Goal: Task Accomplishment & Management: Manage account settings

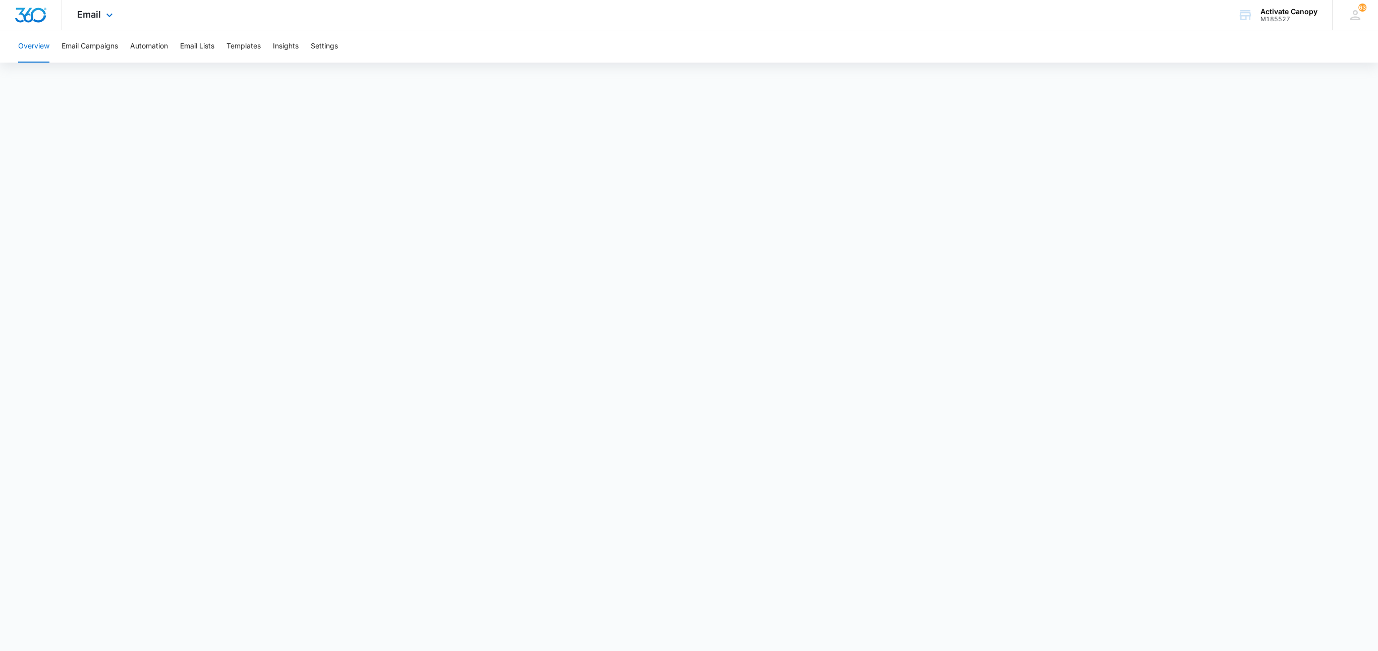
click at [99, 5] on div "Email Apps Reputation Websites Forms CRM Email Social Content Ads Intelligence …" at bounding box center [96, 15] width 69 height 30
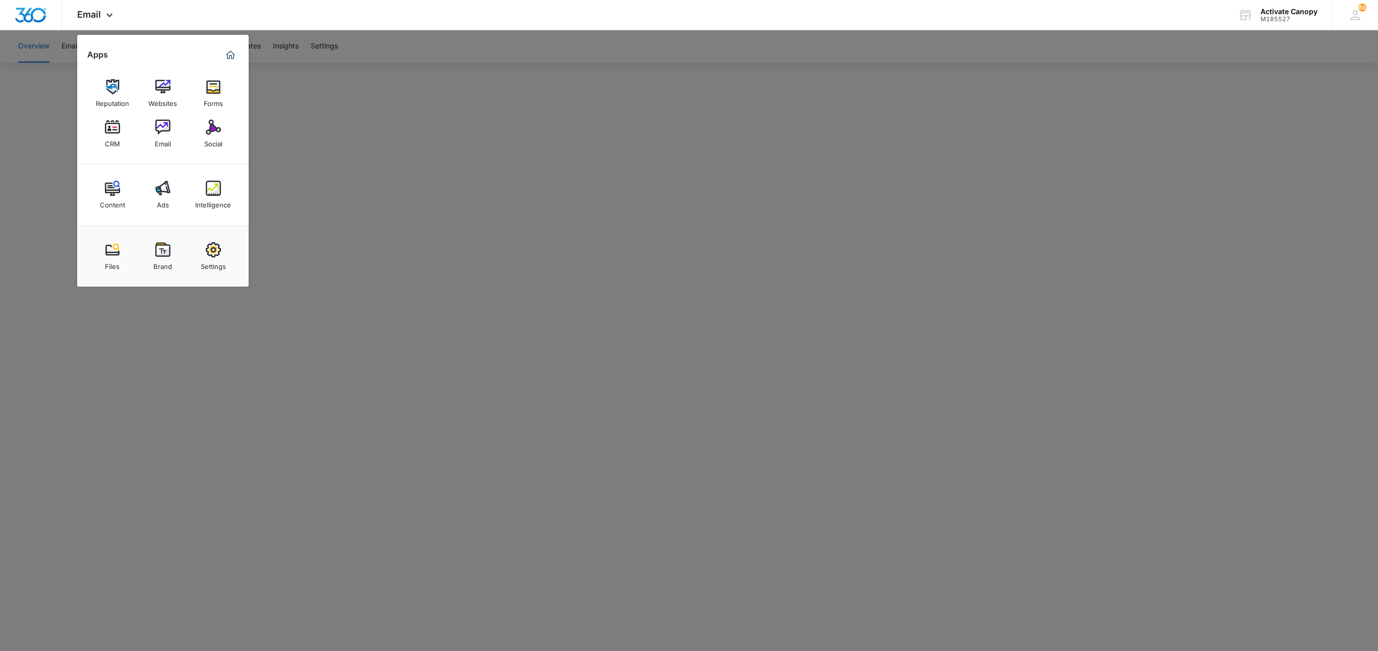
click at [157, 359] on div at bounding box center [689, 325] width 1378 height 651
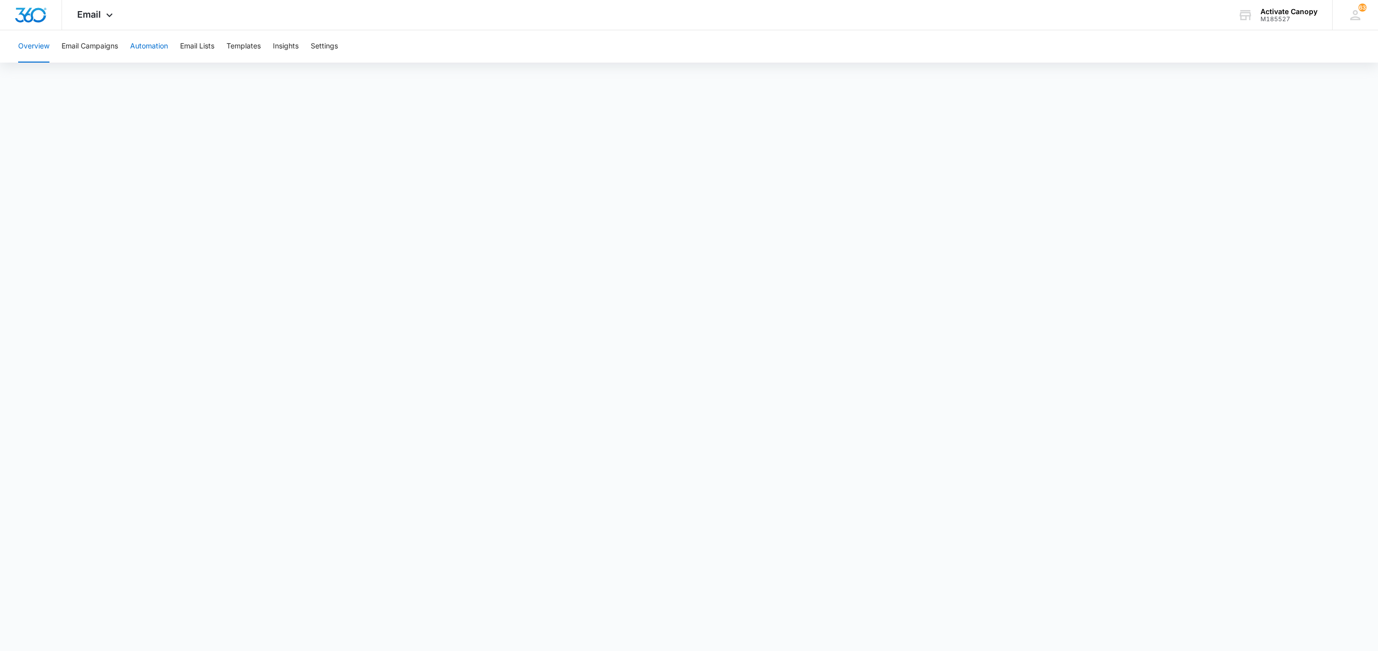
click at [147, 48] on button "Automation" at bounding box center [149, 46] width 38 height 32
click at [97, 16] on span "Email" at bounding box center [89, 14] width 24 height 11
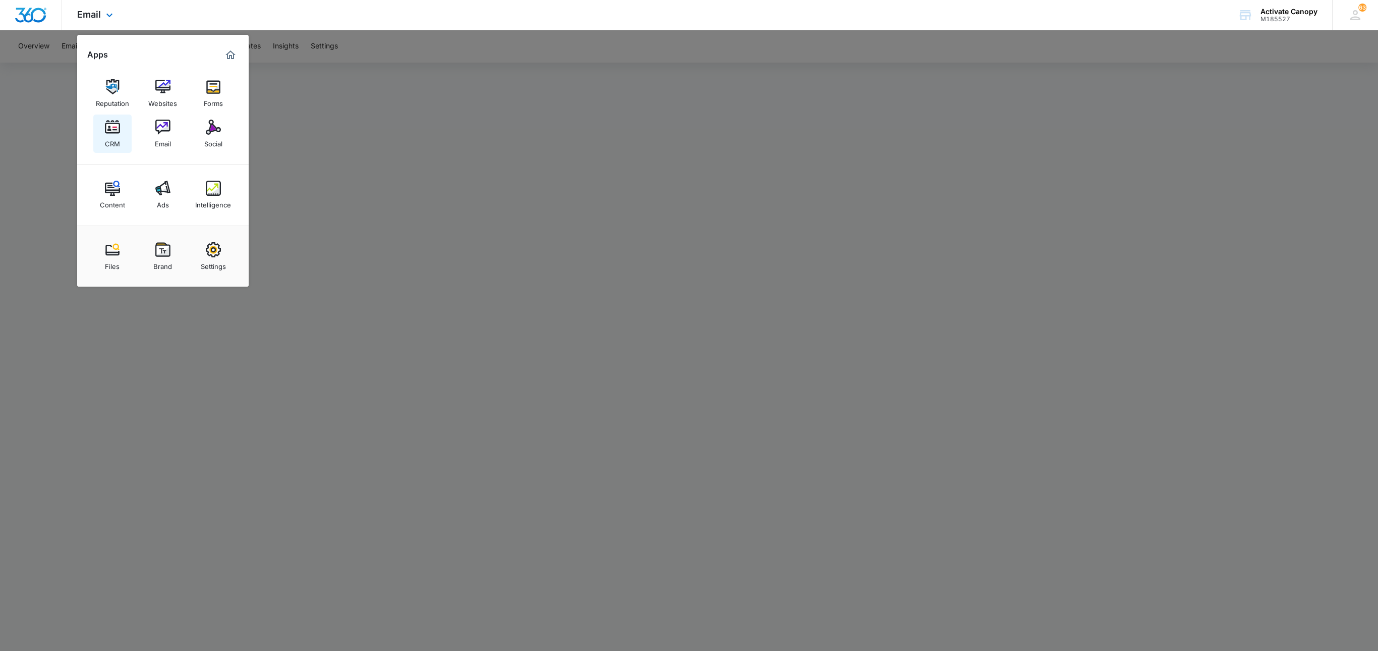
click at [100, 127] on link "CRM" at bounding box center [112, 134] width 38 height 38
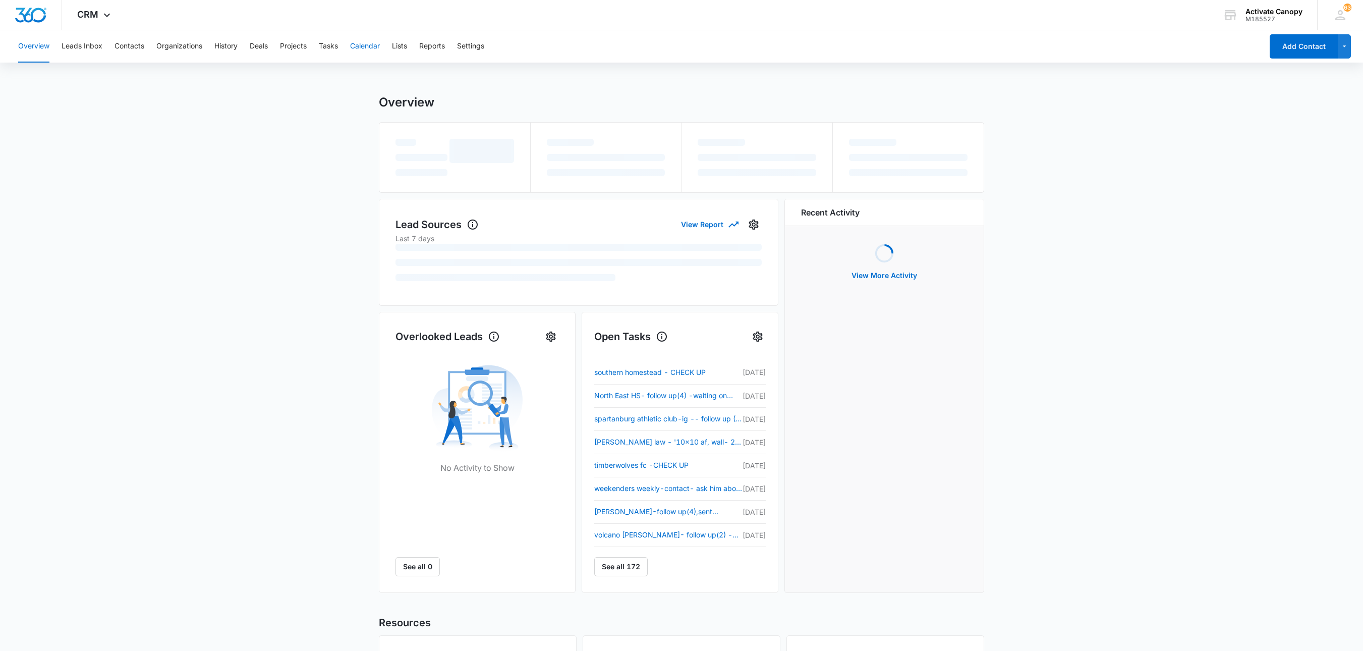
click at [360, 48] on button "Calendar" at bounding box center [365, 46] width 30 height 32
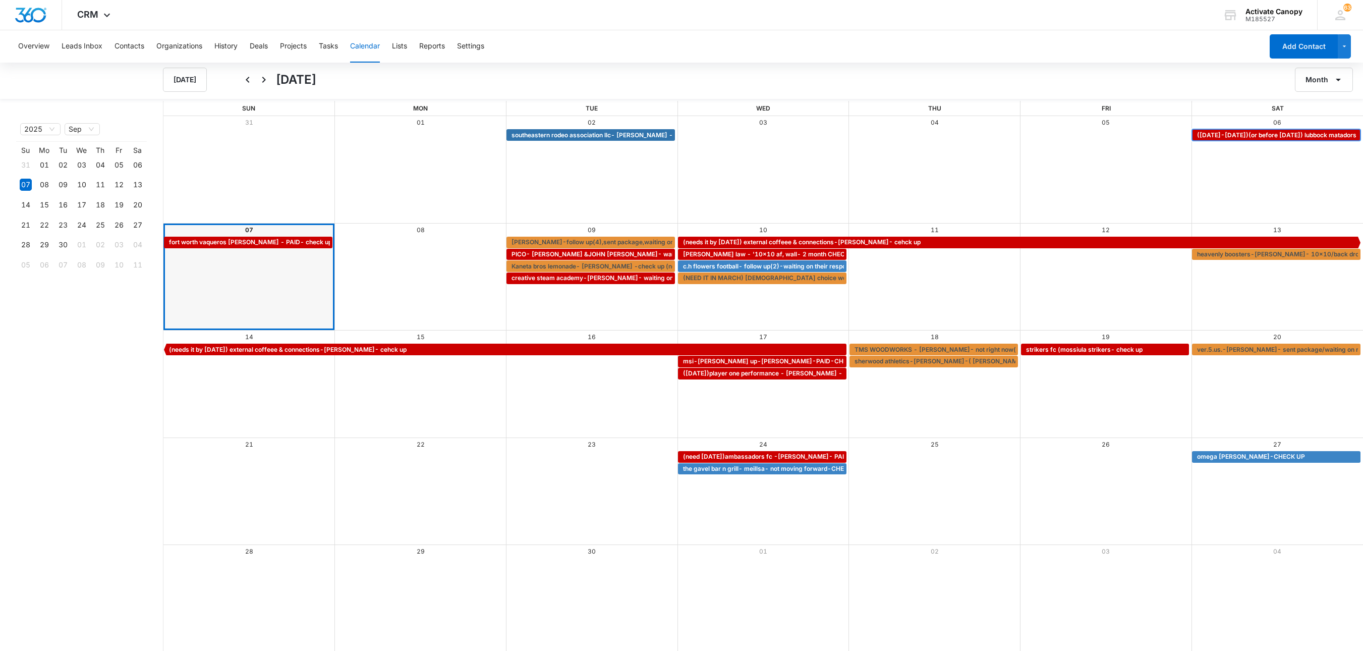
click at [1232, 131] on span "([DATE]-[DATE])(or before [DATE]) lubbock matadors - [PERSON_NAME] - waiting on…" at bounding box center [1353, 135] width 312 height 9
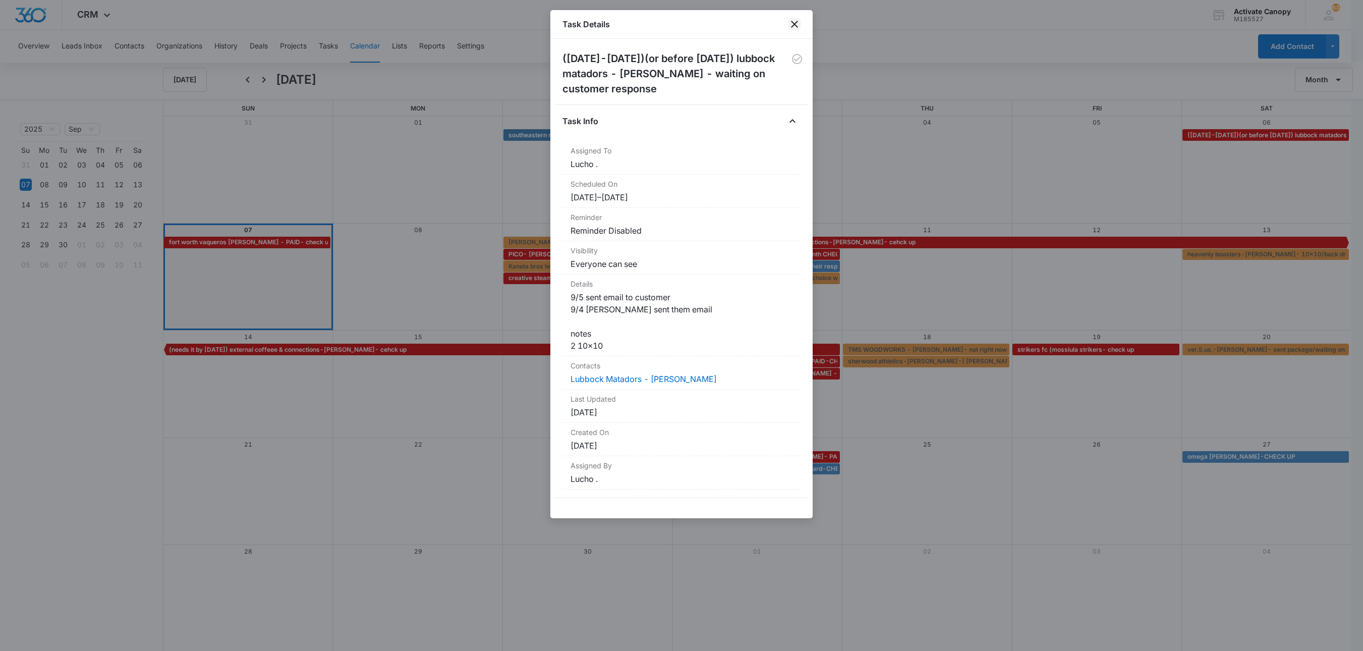
click at [789, 22] on icon "close" at bounding box center [795, 24] width 12 height 12
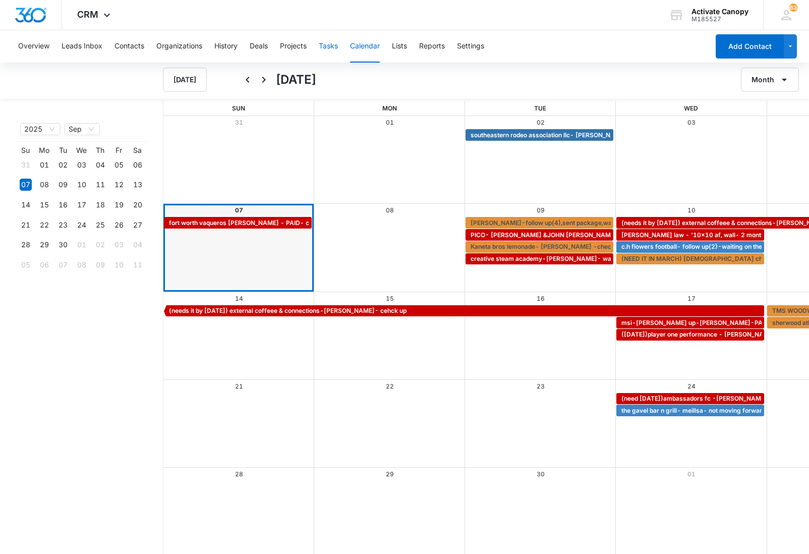
click at [321, 41] on button "Tasks" at bounding box center [328, 46] width 19 height 32
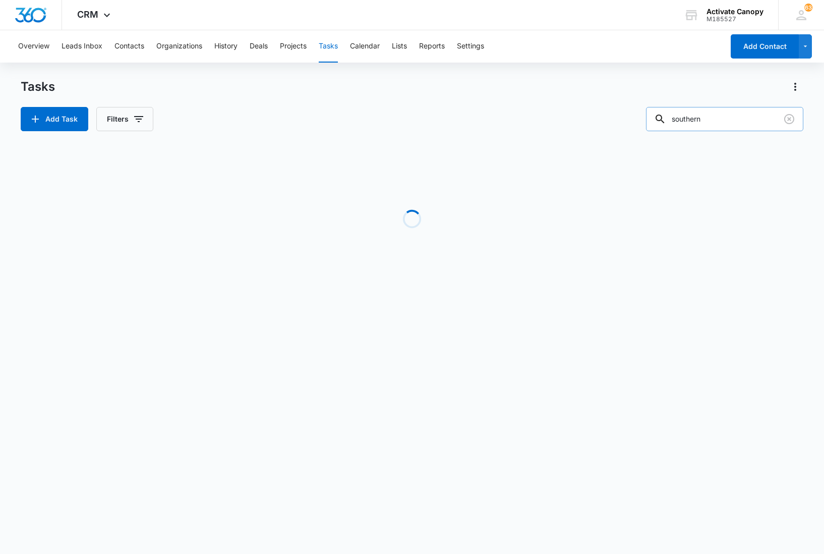
click at [711, 107] on input "southern" at bounding box center [724, 119] width 157 height 24
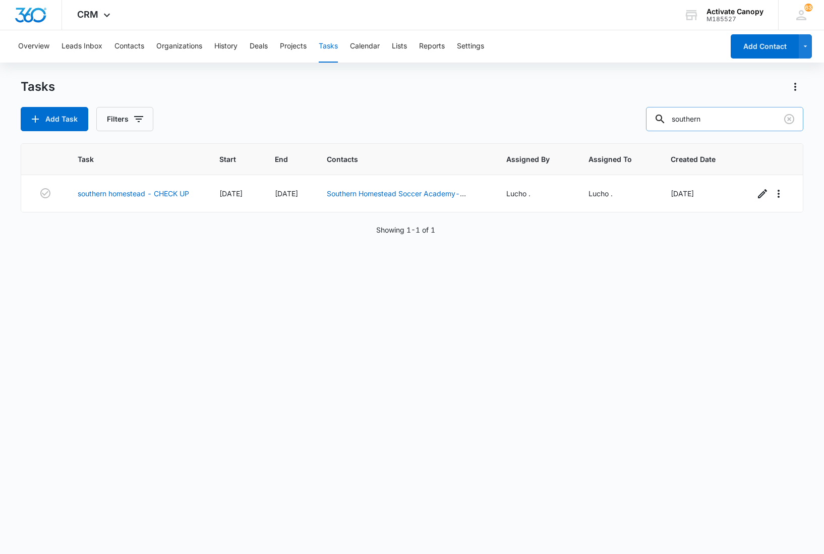
click at [711, 107] on input "southern" at bounding box center [724, 119] width 157 height 24
type input "lubbock"
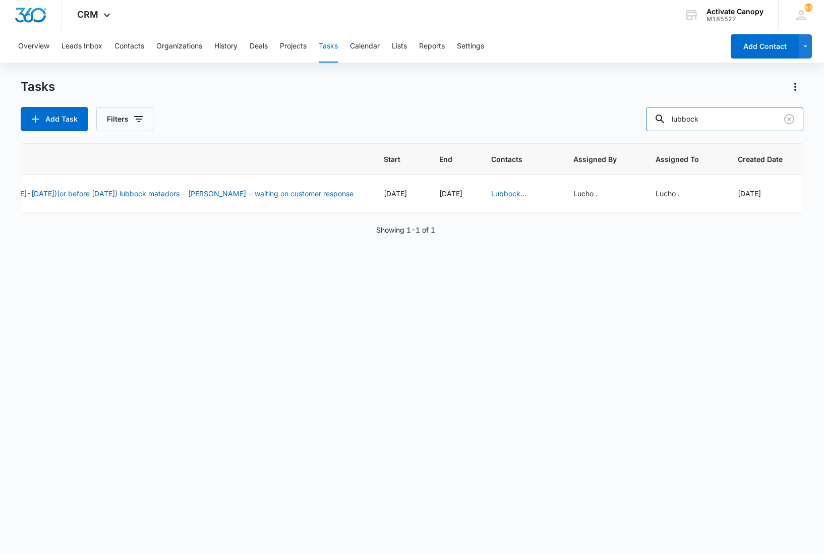
scroll to position [0, 122]
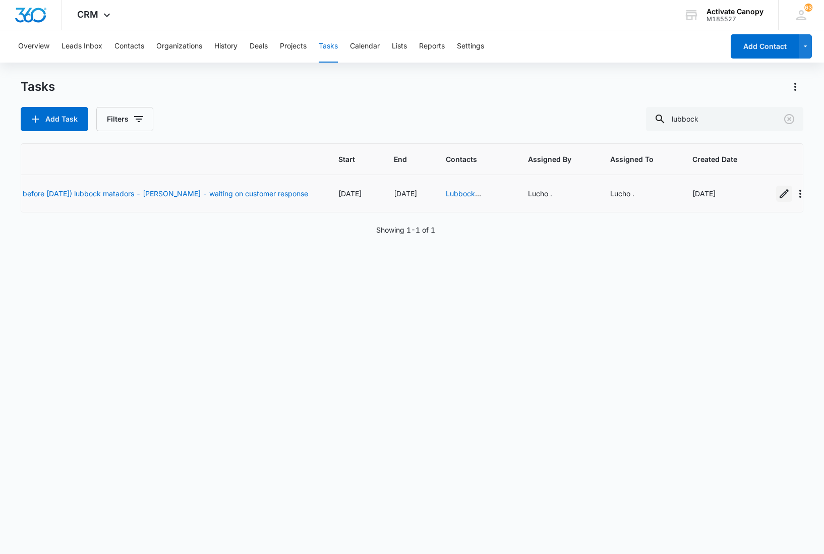
click at [780, 195] on icon "button" at bounding box center [784, 193] width 9 height 9
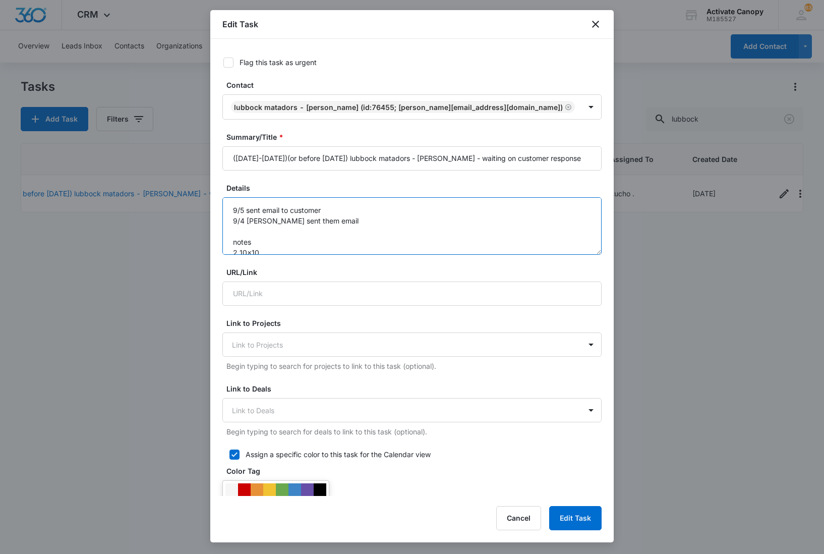
click at [232, 209] on textarea "9/5 sent email to customer 9/4 [PERSON_NAME] sent them email notes 2 10x10" at bounding box center [411, 226] width 379 height 58
click at [237, 212] on textarea "9/5 sent email to customer 9/4 [PERSON_NAME] sent them email notes 2 10x10" at bounding box center [411, 226] width 379 height 58
click at [245, 210] on textarea "9/7 9/5 sent email to customer 9/4 [PERSON_NAME] sent them email notes 2 10x10" at bounding box center [411, 226] width 379 height 58
type textarea "9/7 9/5 sent email to customer 9/4 [PERSON_NAME] sent them email notes 2 10x10"
click at [534, 228] on textarea "9/7 9/5 sent email to customer 9/4 [PERSON_NAME] sent them email notes 2 10x10" at bounding box center [411, 226] width 379 height 58
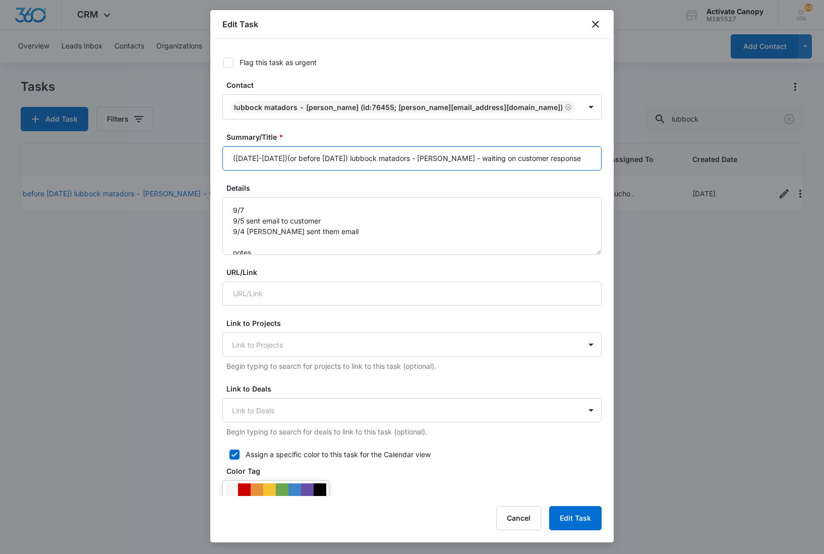
click at [567, 158] on input "([DATE]-[DATE])(or before [DATE]) lubbock matadors - [PERSON_NAME] - waiting on…" at bounding box center [411, 158] width 379 height 24
type input "([DATE]-[DATE])(or before [DATE]) lubbock matadors - [PERSON_NAME] - waiting on…"
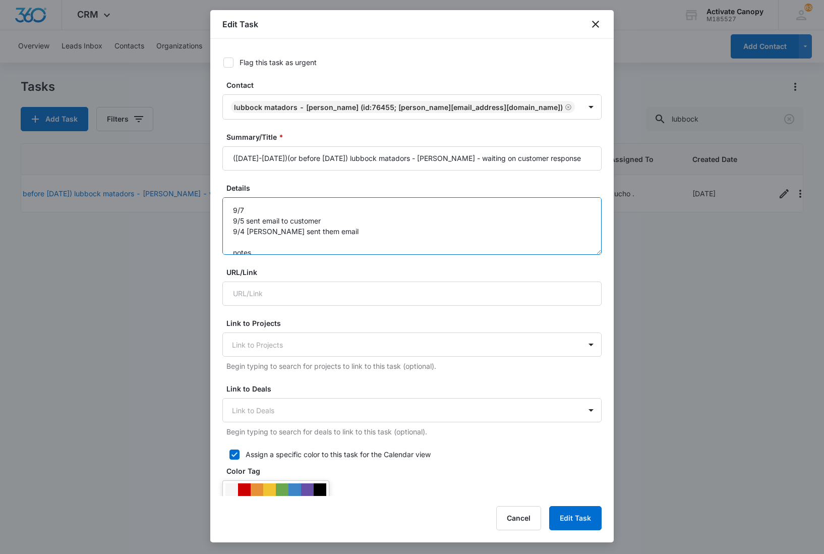
click at [346, 201] on textarea "9/7 9/5 sent email to customer 9/4 [PERSON_NAME] sent them email notes 2 10x10" at bounding box center [411, 226] width 379 height 58
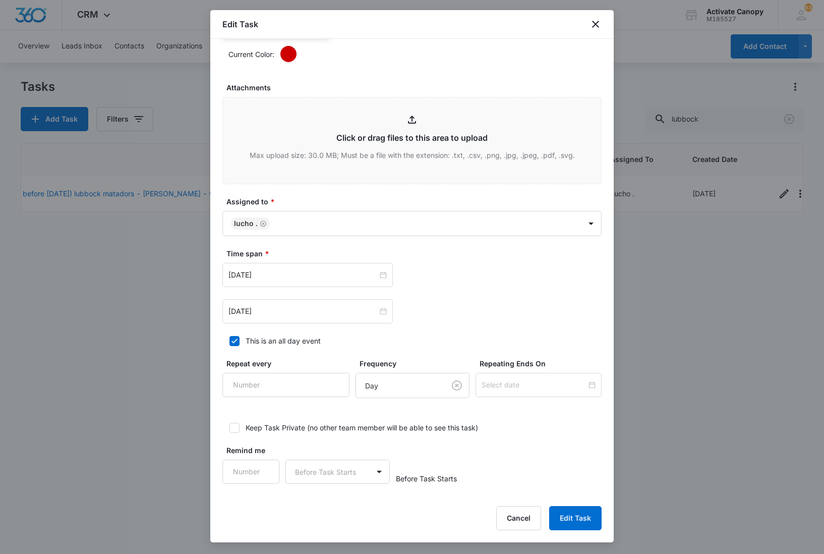
scroll to position [473, 0]
type textarea "9/7 sent email to customer again 9/5 sent email to customer 9/4 [PERSON_NAME] s…"
click at [304, 317] on input "[DATE]" at bounding box center [303, 311] width 149 height 11
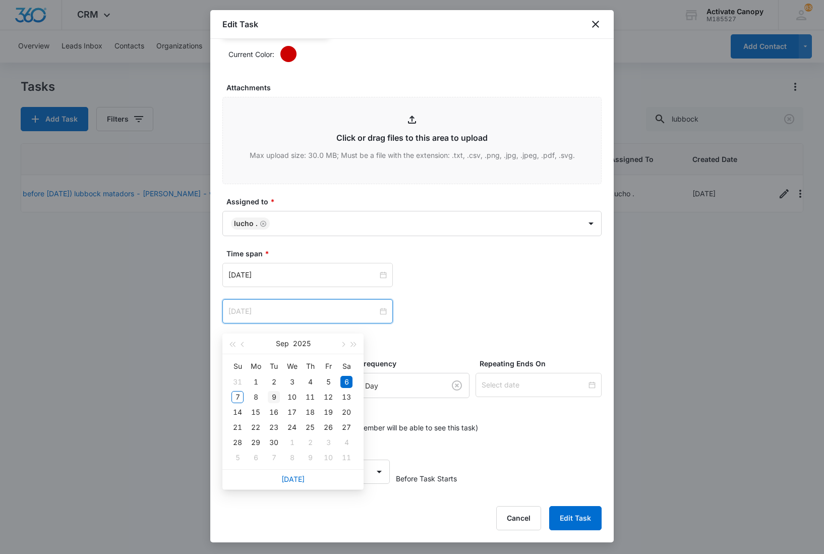
type input "[DATE]"
click at [270, 398] on div "9" at bounding box center [274, 397] width 12 height 12
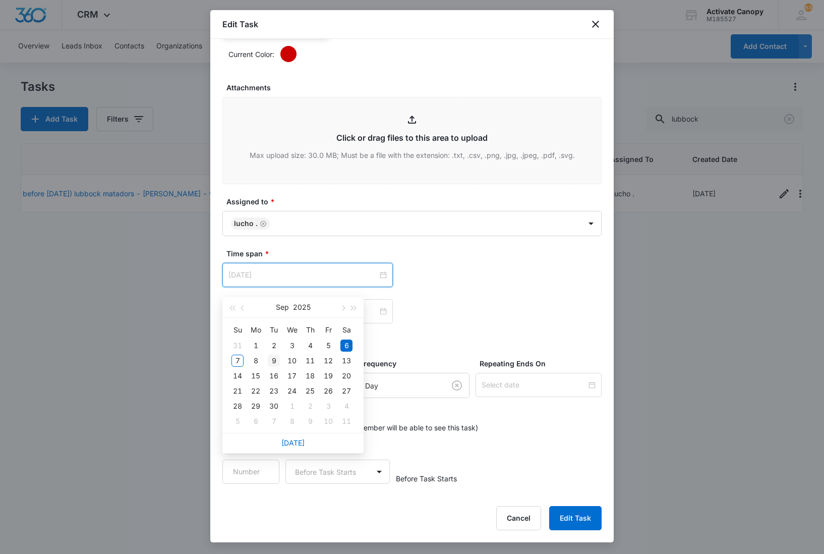
type input "[DATE]"
drag, startPoint x: 293, startPoint y: 282, endPoint x: 275, endPoint y: 354, distance: 74.6
click at [275, 287] on div "[DATE] [DATE] Su Mo Tu We Th Fr Sa 31 1 2 3 4 5 6 7 8 9 10 11 12 13 14 15 16 17…" at bounding box center [317, 275] width 190 height 24
click at [275, 357] on div "9" at bounding box center [274, 361] width 12 height 12
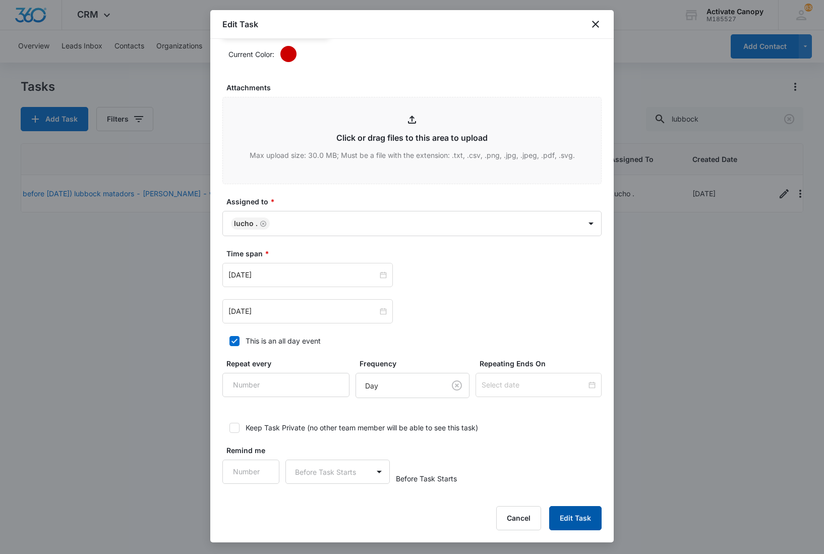
click at [568, 515] on button "Edit Task" at bounding box center [575, 518] width 52 height 24
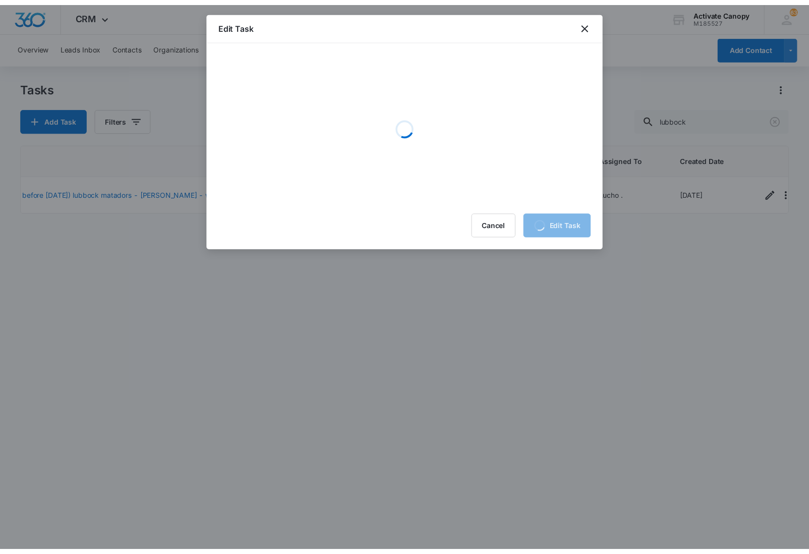
scroll to position [0, 0]
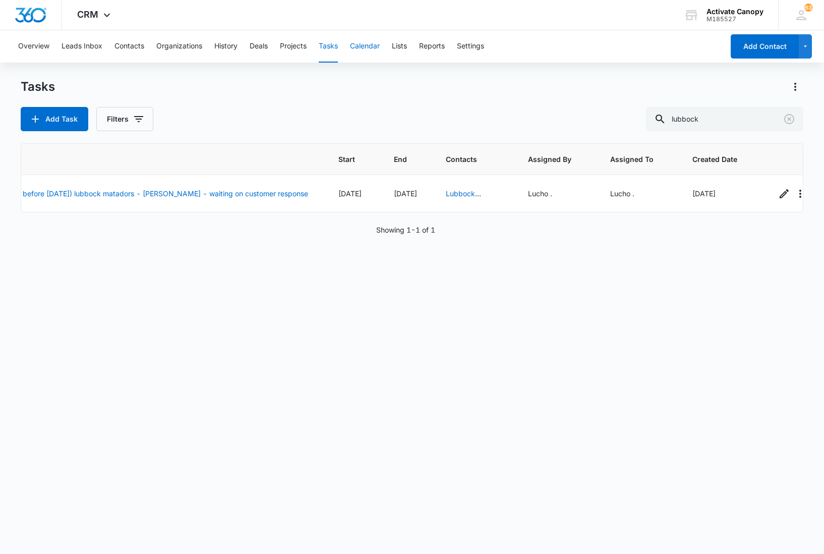
click at [363, 34] on button "Calendar" at bounding box center [365, 46] width 30 height 32
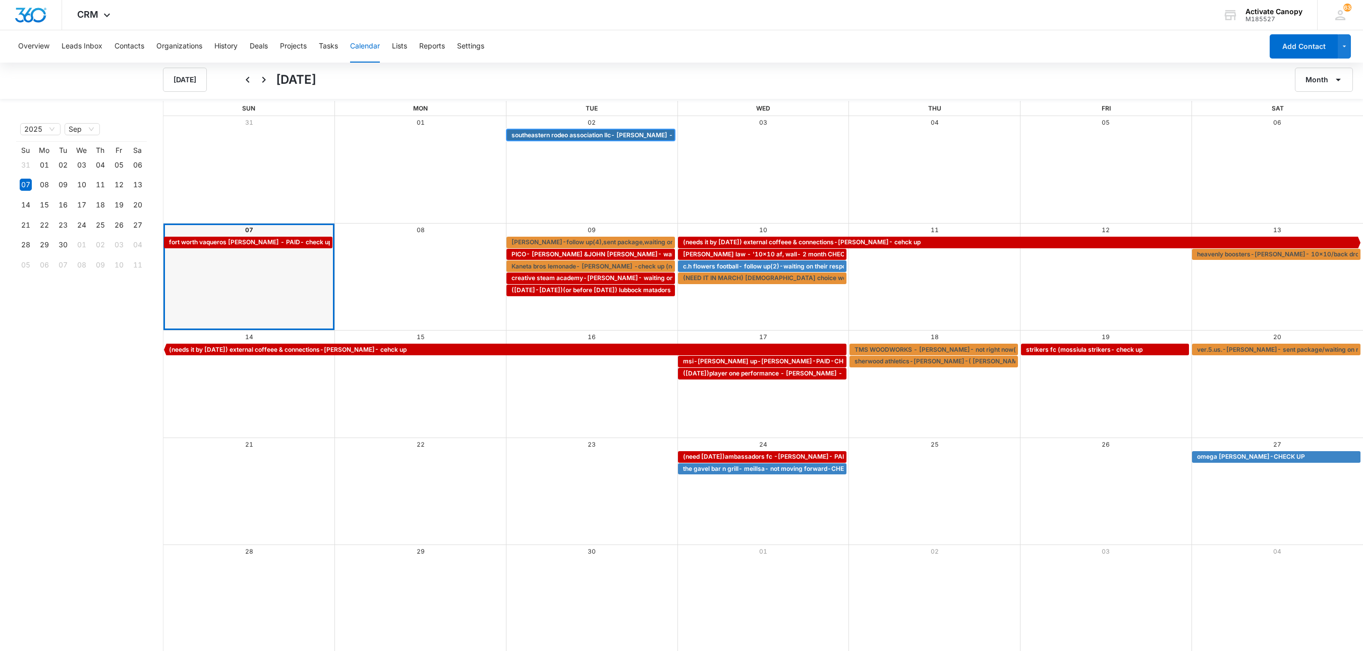
click at [600, 138] on span "southeastern rodeo association llc- [PERSON_NAME] -waiting on custoemr" at bounding box center [622, 135] width 220 height 9
